Goal: Information Seeking & Learning: Learn about a topic

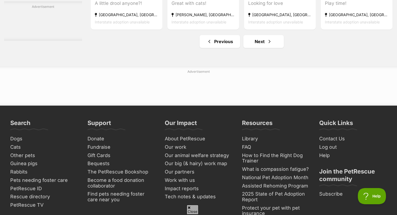
scroll to position [2615, 0]
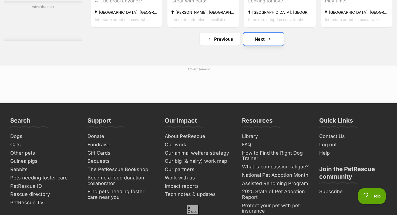
click at [263, 46] on link "Next" at bounding box center [263, 39] width 40 height 13
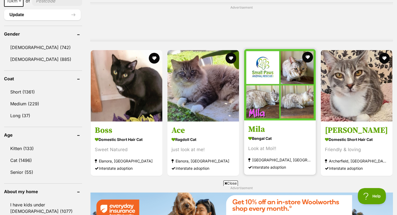
scroll to position [438, 0]
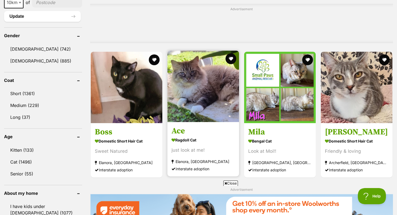
click at [198, 74] on img at bounding box center [202, 86] width 71 height 71
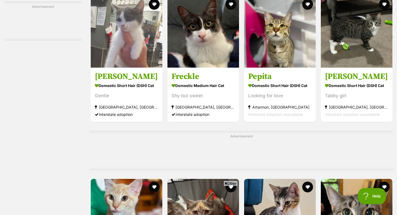
scroll to position [1479, 0]
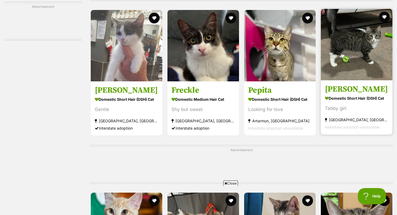
click at [366, 69] on img at bounding box center [355, 44] width 71 height 71
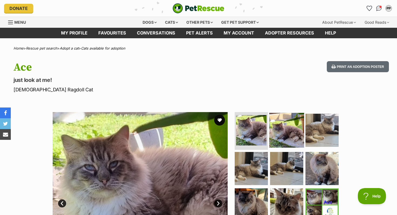
click at [283, 137] on img at bounding box center [286, 130] width 35 height 35
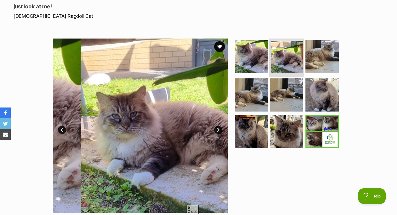
scroll to position [75, 0]
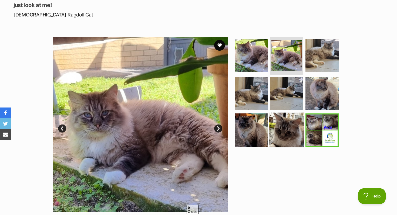
click at [270, 123] on img at bounding box center [286, 130] width 35 height 35
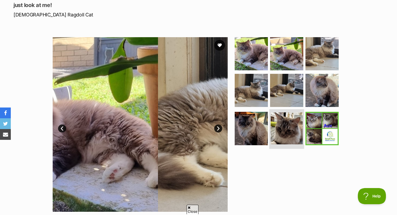
scroll to position [0, 0]
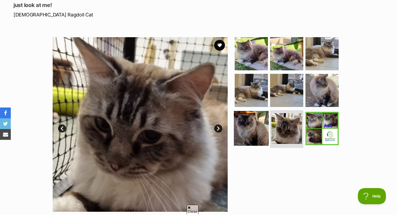
click at [252, 126] on img at bounding box center [251, 128] width 35 height 35
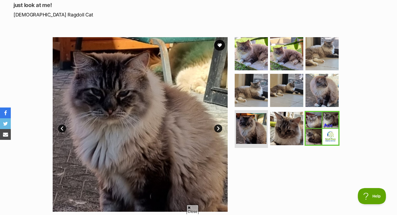
click at [310, 133] on img at bounding box center [321, 128] width 35 height 35
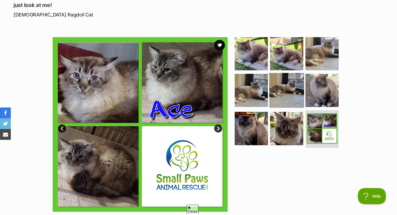
click at [291, 100] on img at bounding box center [286, 90] width 35 height 35
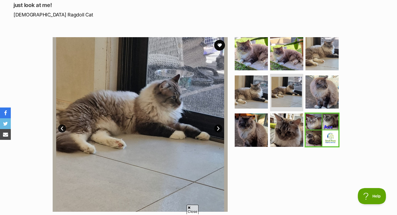
click at [326, 142] on img at bounding box center [321, 130] width 35 height 35
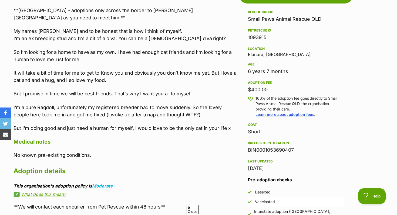
scroll to position [317, 0]
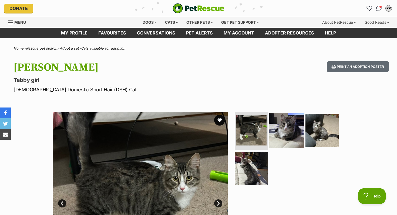
click at [284, 139] on img at bounding box center [286, 130] width 35 height 35
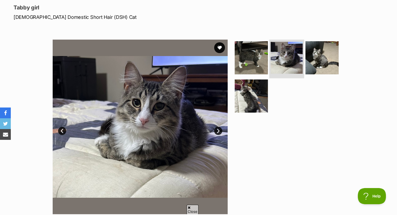
scroll to position [73, 0]
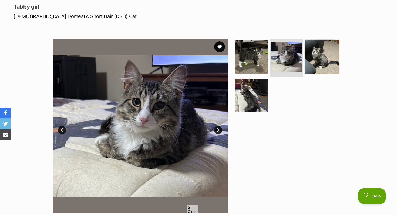
click at [316, 60] on img at bounding box center [321, 57] width 35 height 35
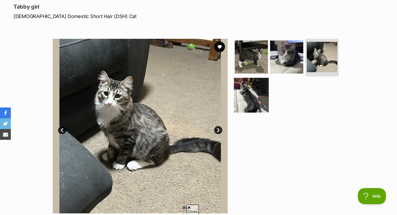
scroll to position [0, 0]
click at [247, 87] on img at bounding box center [251, 95] width 35 height 35
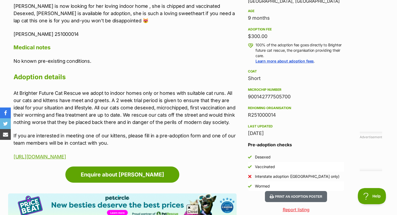
scroll to position [374, 0]
